Goal: Information Seeking & Learning: Learn about a topic

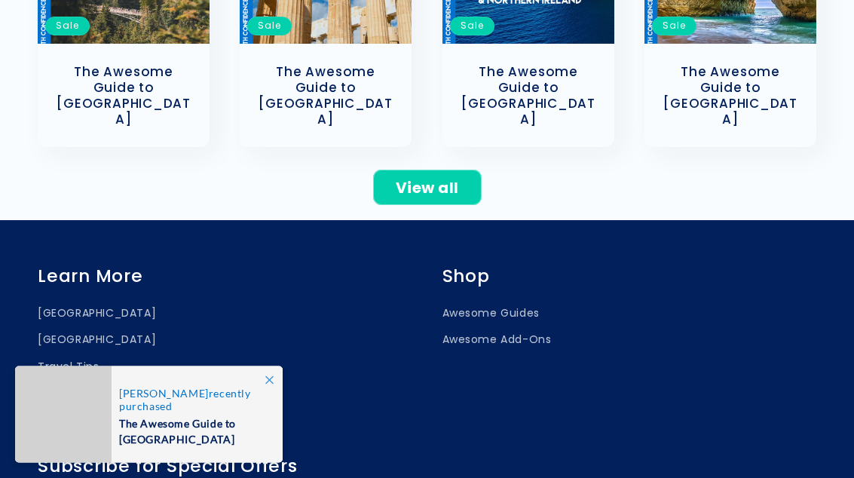
scroll to position [837, 0]
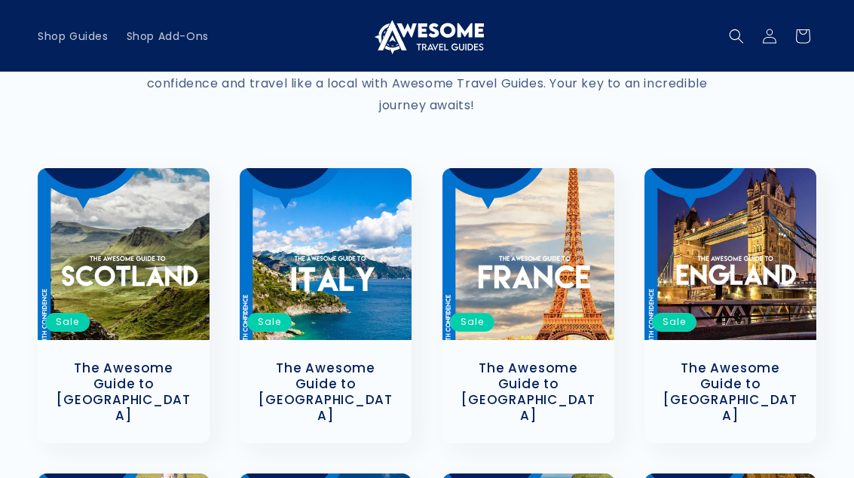
scroll to position [0, 0]
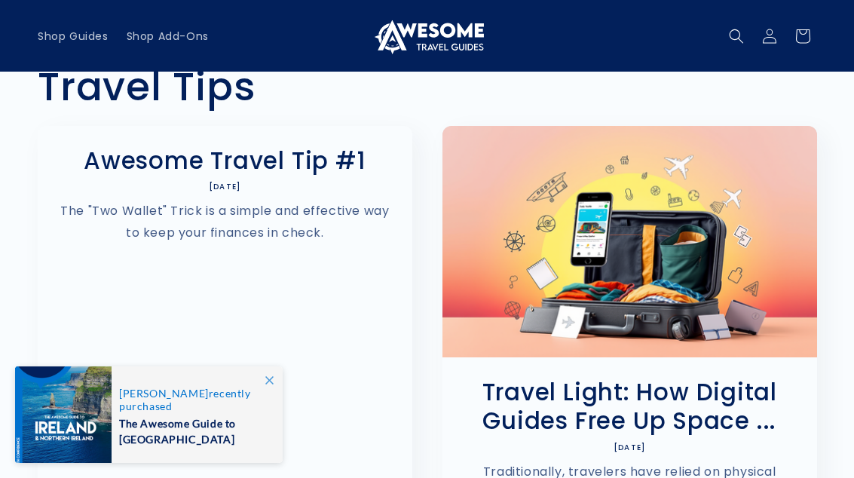
scroll to position [44, 0]
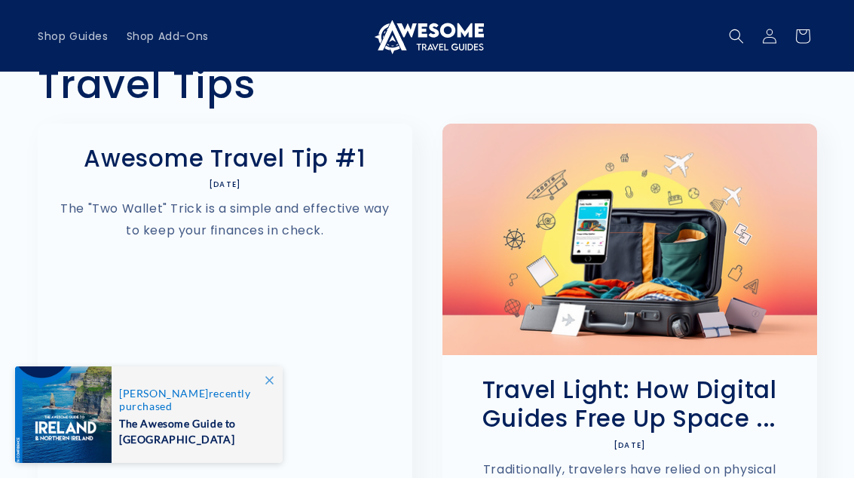
click at [283, 173] on link "Awesome Travel Tip #1" at bounding box center [224, 158] width 329 height 29
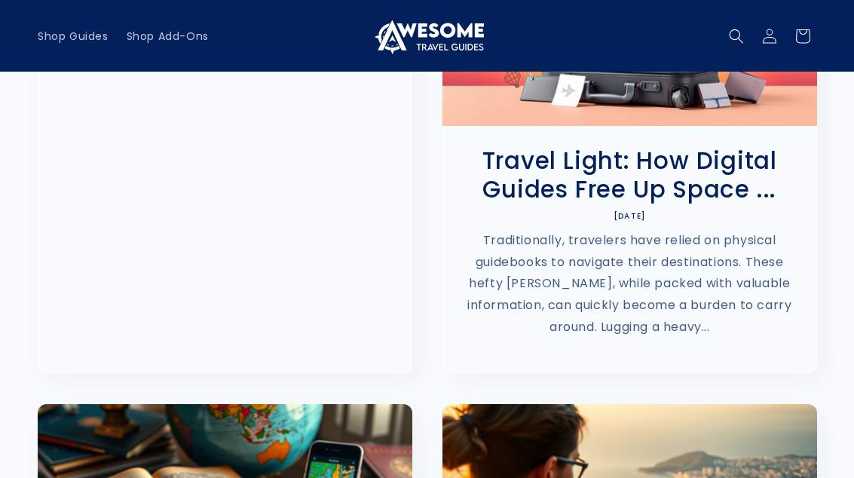
scroll to position [272, 0]
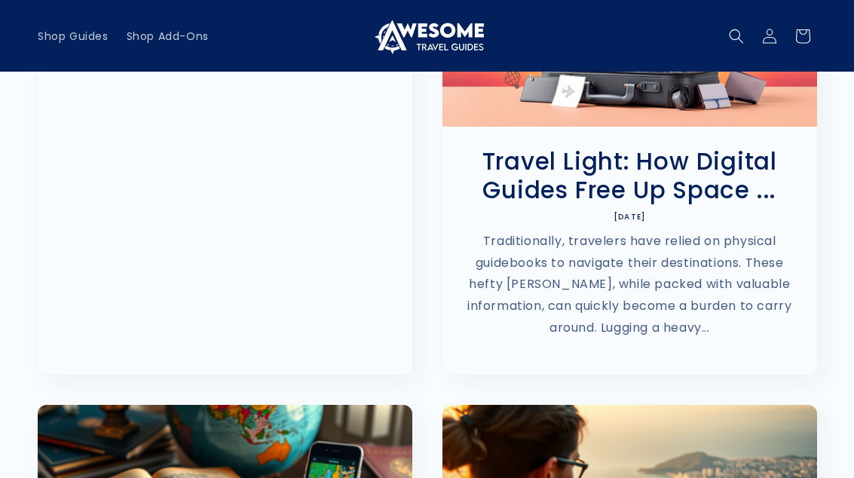
click at [686, 179] on link "Travel Light: How Digital Guides Free Up Space ..." at bounding box center [629, 177] width 329 height 58
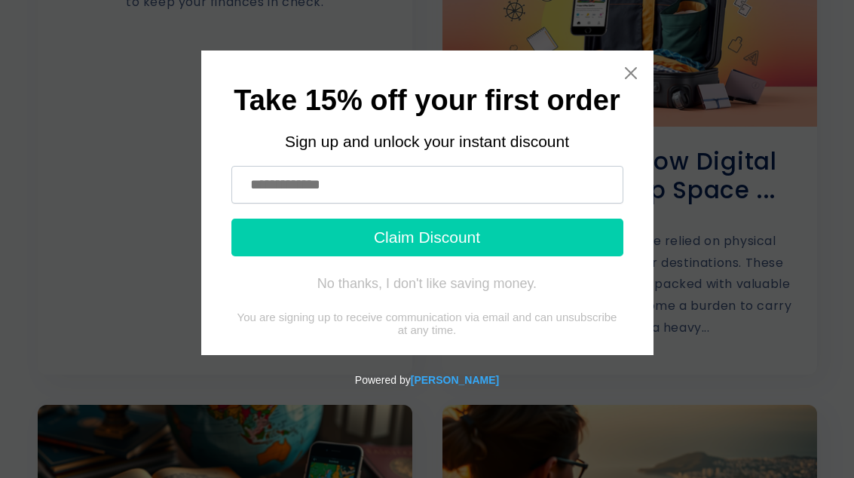
click at [636, 69] on icon "Close widget" at bounding box center [630, 73] width 15 height 15
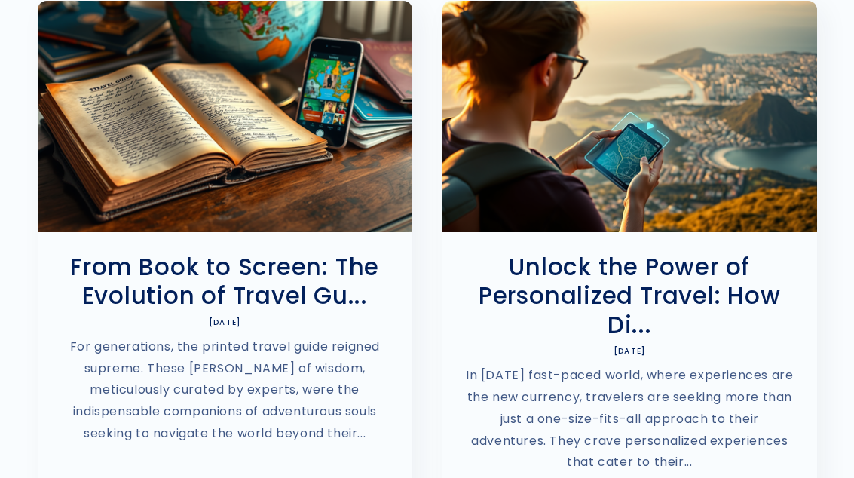
scroll to position [677, 0]
click at [173, 274] on link "From Book to Screen: The Evolution of Travel Gu..." at bounding box center [224, 282] width 329 height 58
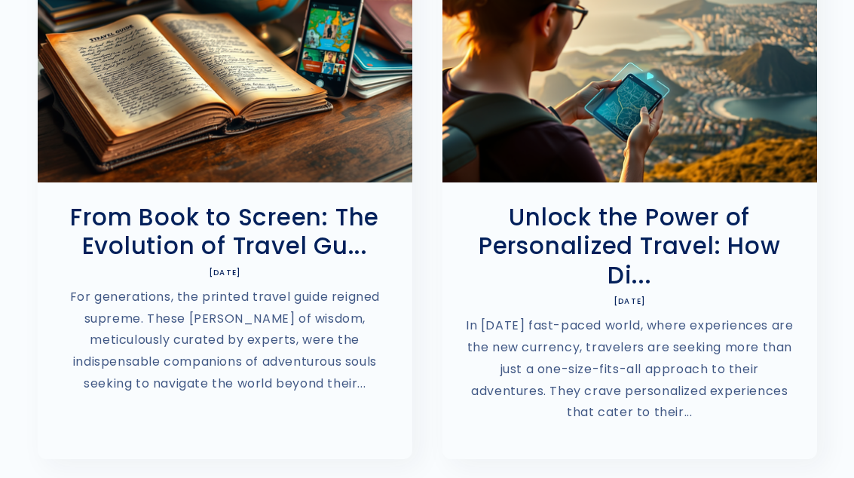
click at [678, 211] on link "Unlock the Power of Personalized Travel: How Di..." at bounding box center [629, 246] width 329 height 87
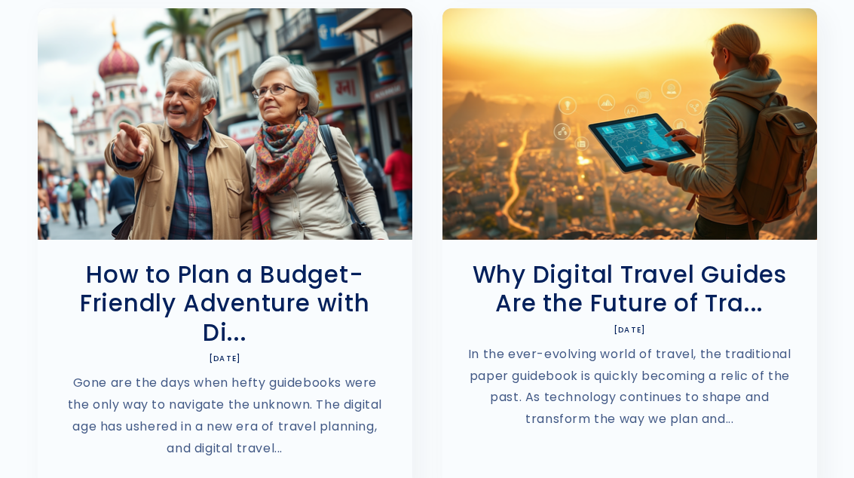
scroll to position [1208, 0]
click at [169, 277] on link "How to Plan a Budget-Friendly Adventure with Di..." at bounding box center [224, 303] width 329 height 87
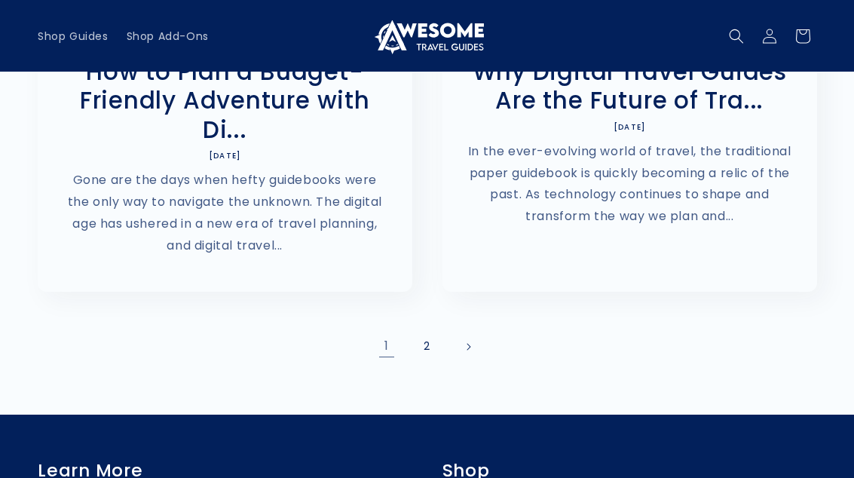
scroll to position [1409, 0]
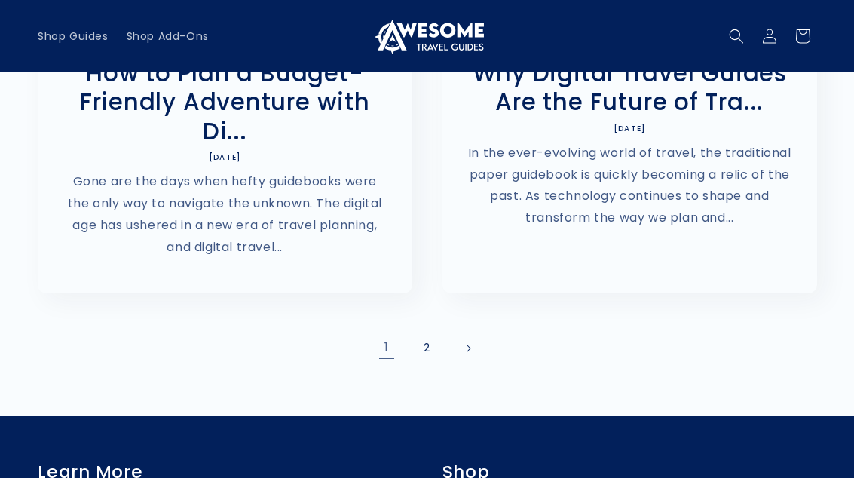
click at [436, 332] on link "2" at bounding box center [427, 348] width 33 height 33
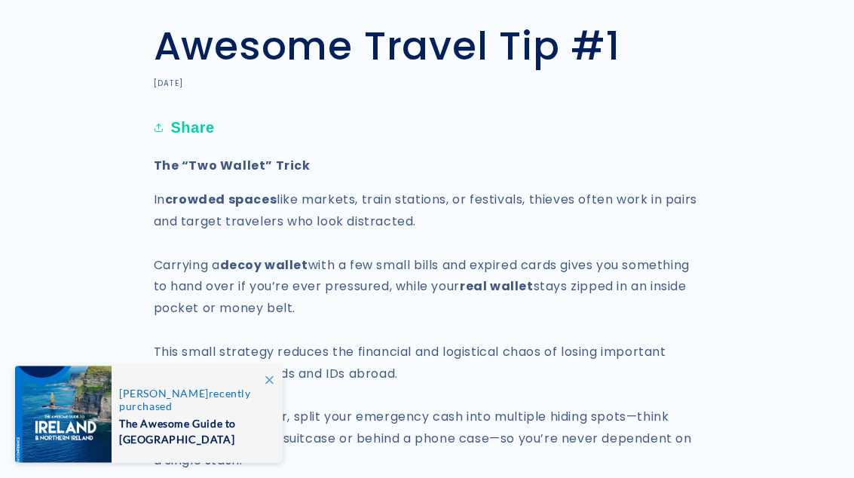
scroll to position [90, 0]
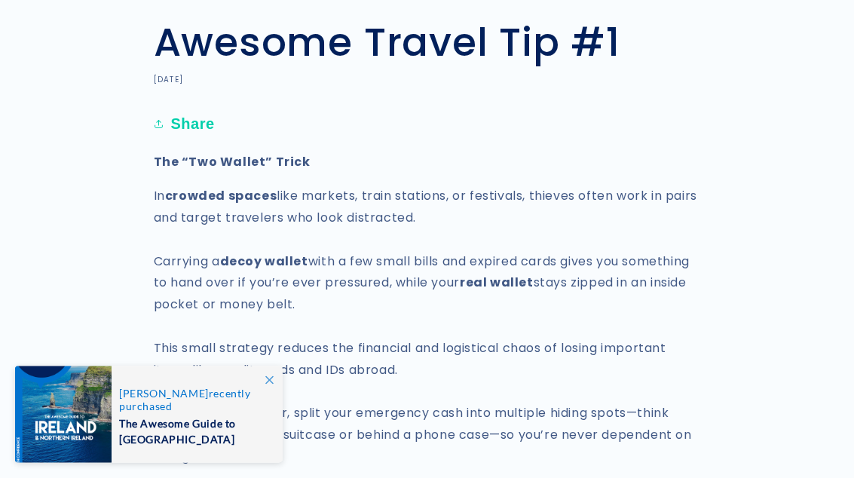
click at [271, 393] on span at bounding box center [269, 379] width 27 height 27
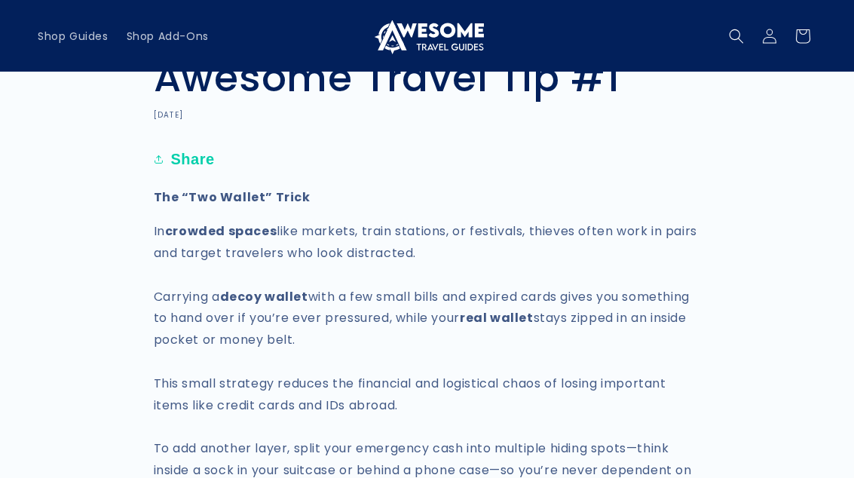
scroll to position [0, 0]
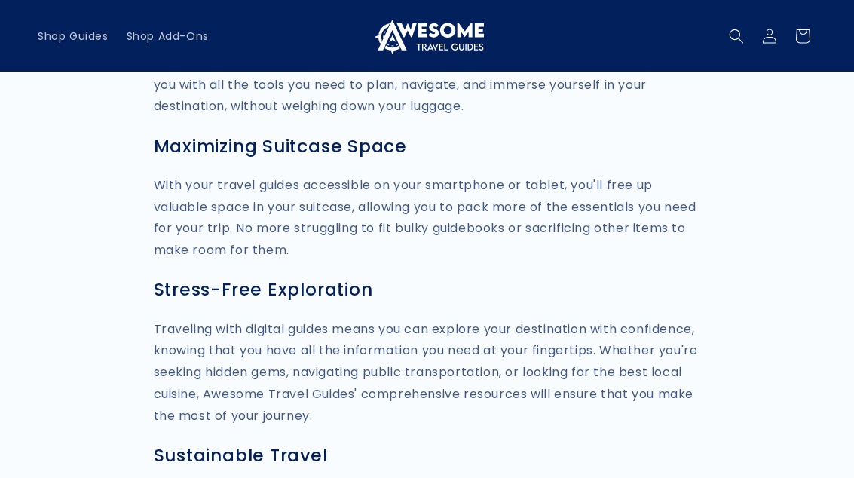
scroll to position [2236, 0]
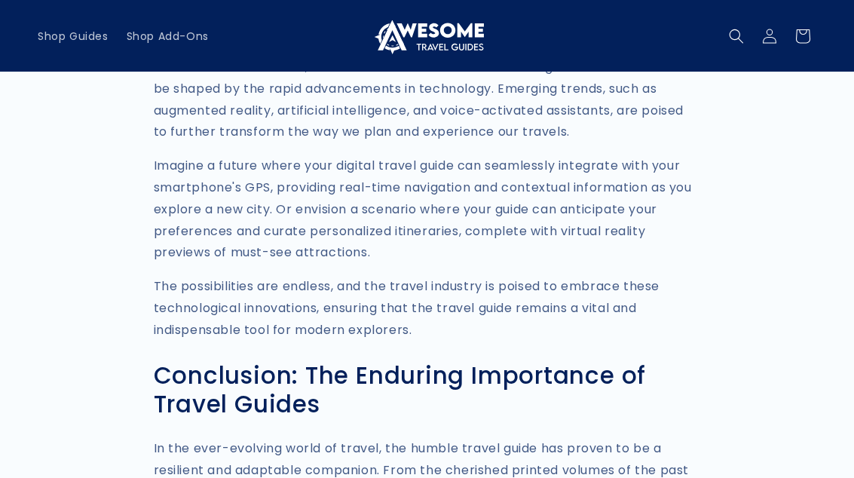
scroll to position [2918, 0]
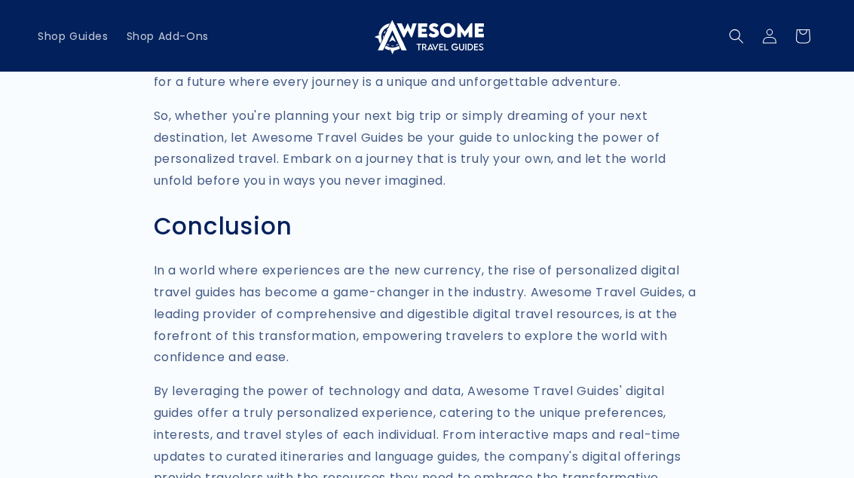
scroll to position [2800, 0]
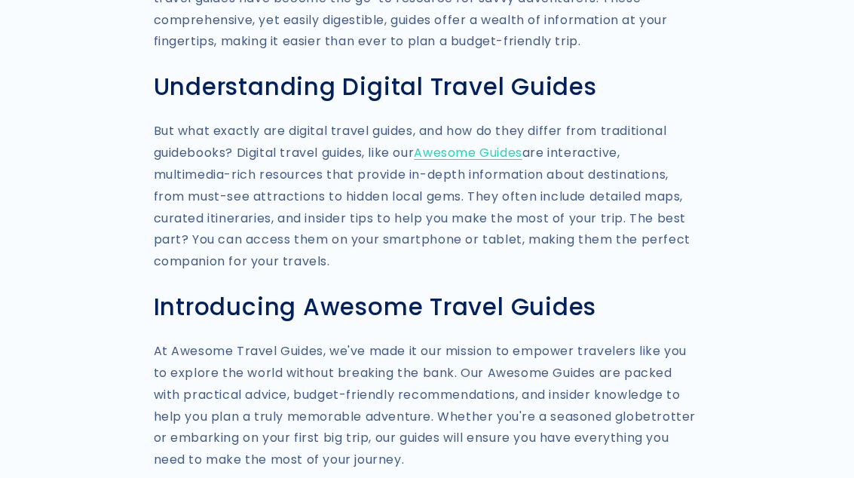
scroll to position [1215, 0]
click at [503, 144] on link "Awesome Guides" at bounding box center [468, 152] width 108 height 17
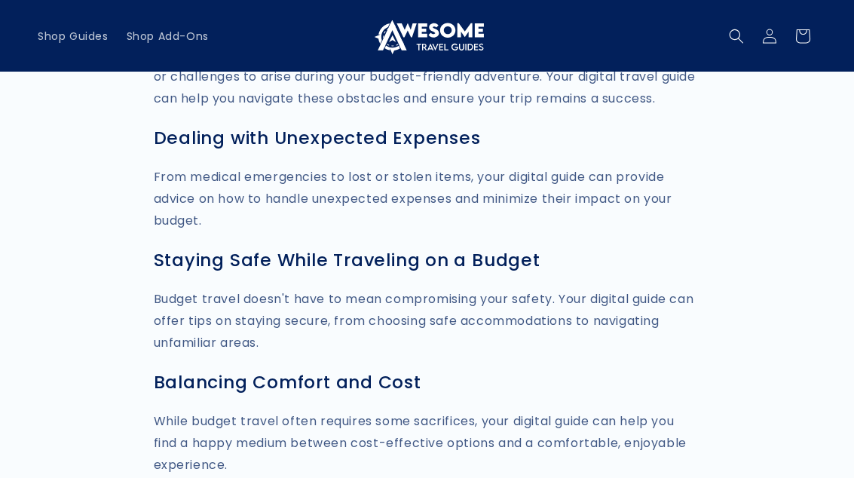
scroll to position [4951, 0]
